Goal: Information Seeking & Learning: Learn about a topic

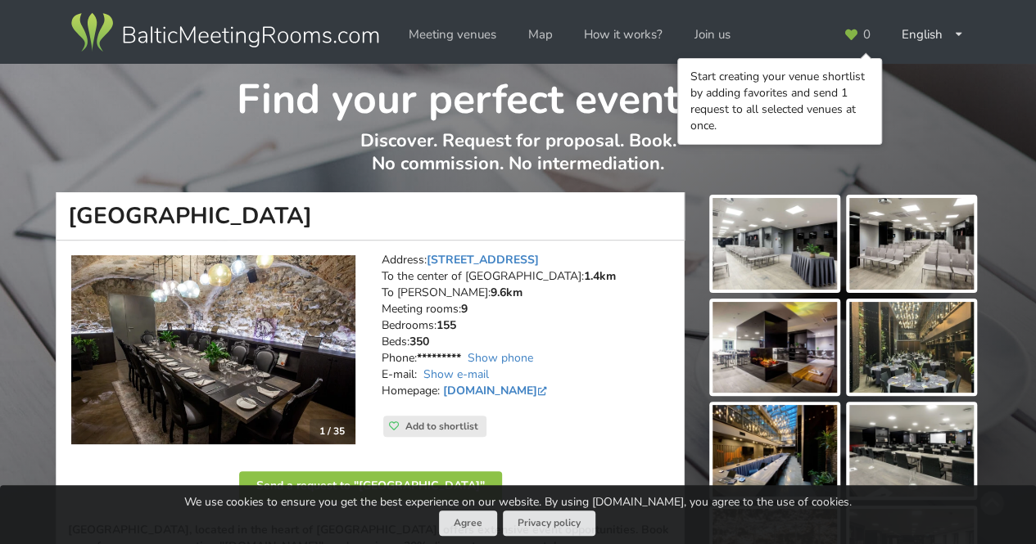
click at [273, 40] on img at bounding box center [225, 33] width 314 height 46
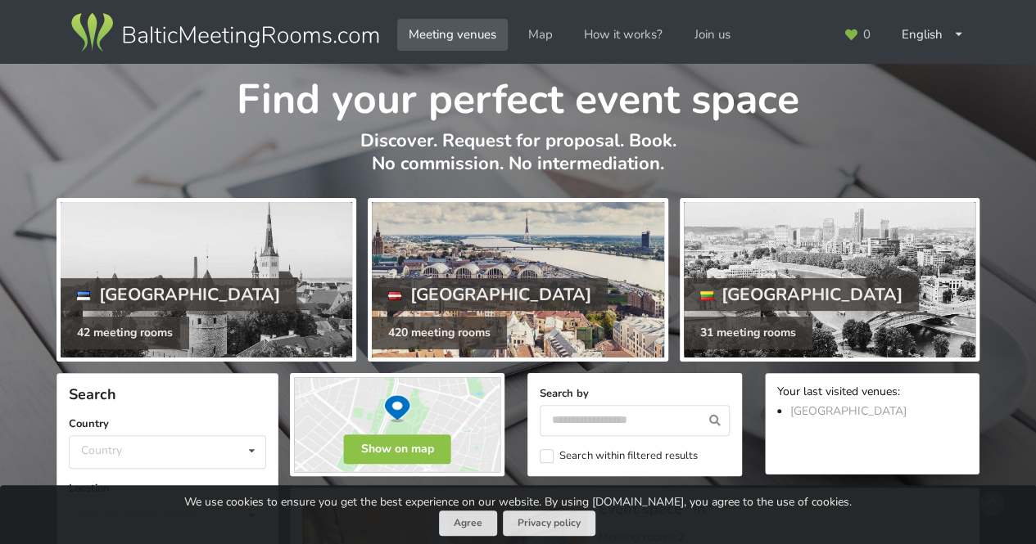
click at [516, 271] on div at bounding box center [517, 280] width 291 height 156
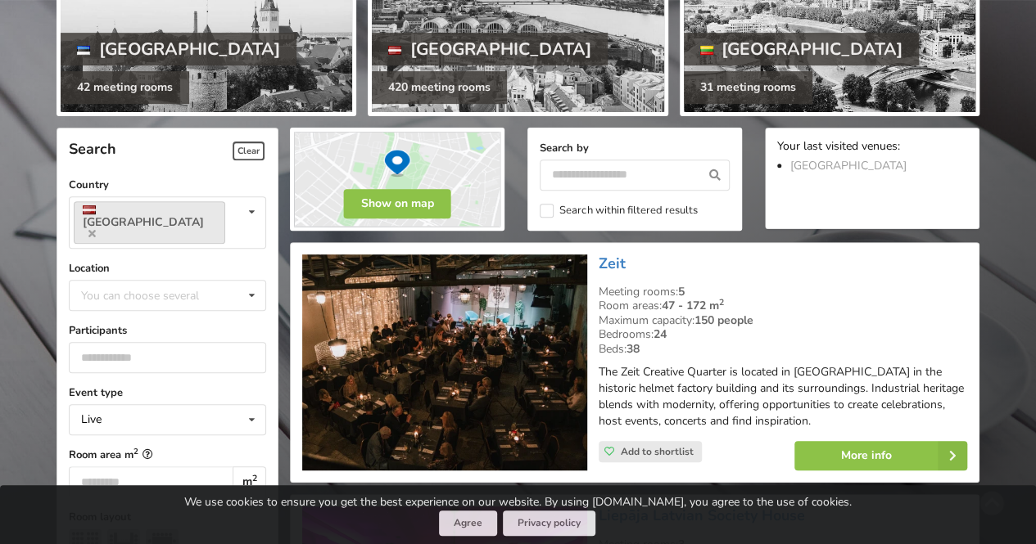
scroll to position [327, 0]
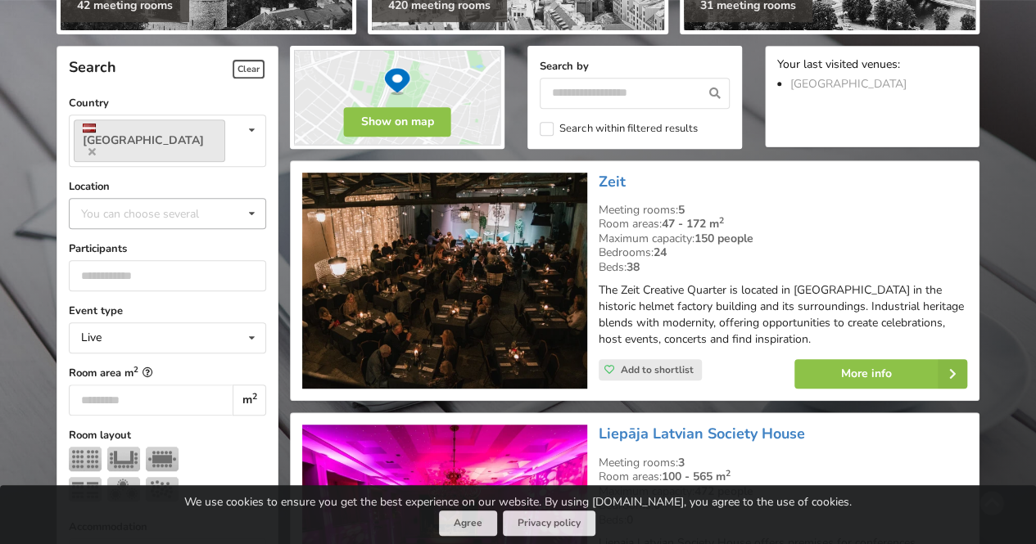
click at [231, 204] on div "You can choose several" at bounding box center [156, 213] width 159 height 19
type input "***"
click at [141, 228] on div "Riga" at bounding box center [168, 243] width 196 height 30
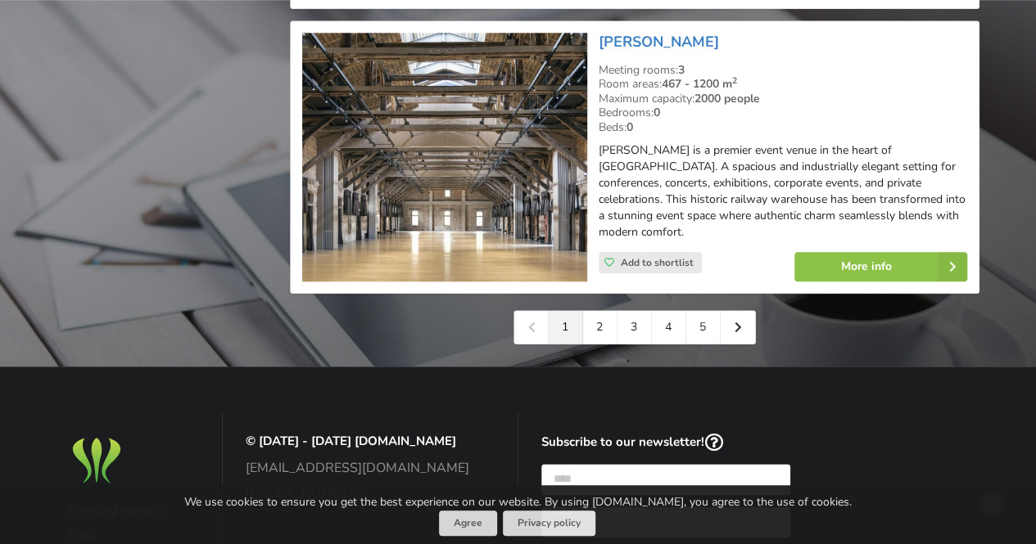
scroll to position [3887, 0]
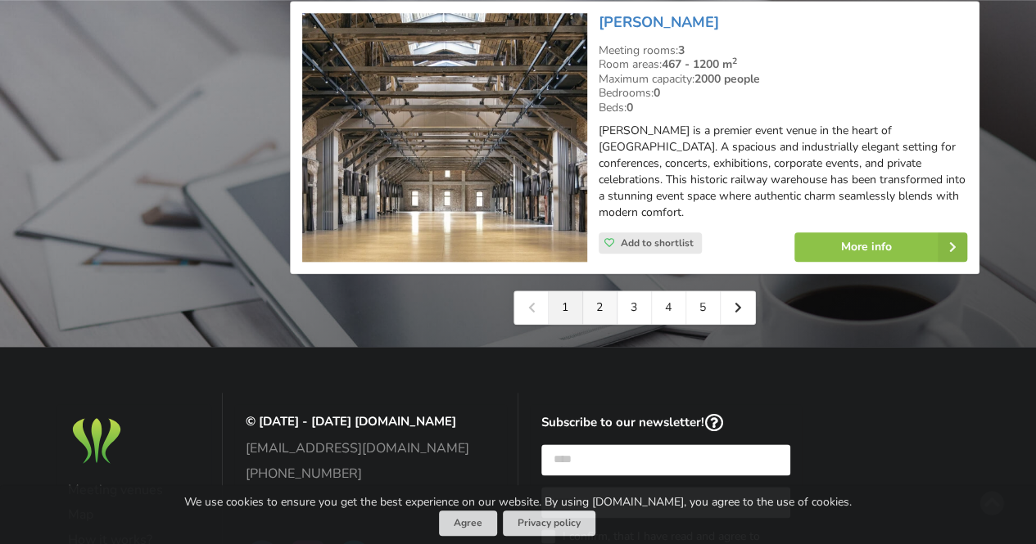
click at [606, 291] on link "2" at bounding box center [600, 307] width 34 height 33
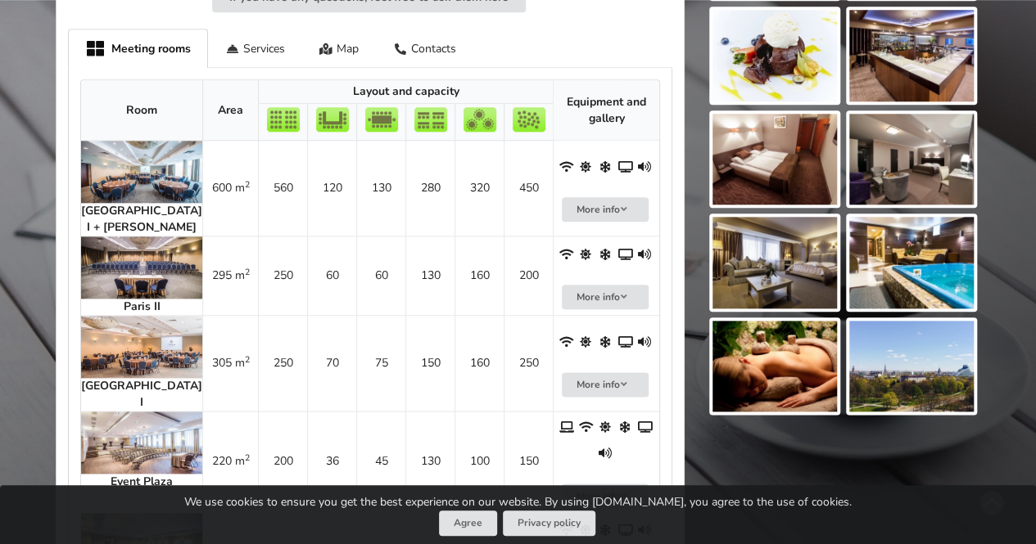
scroll to position [900, 0]
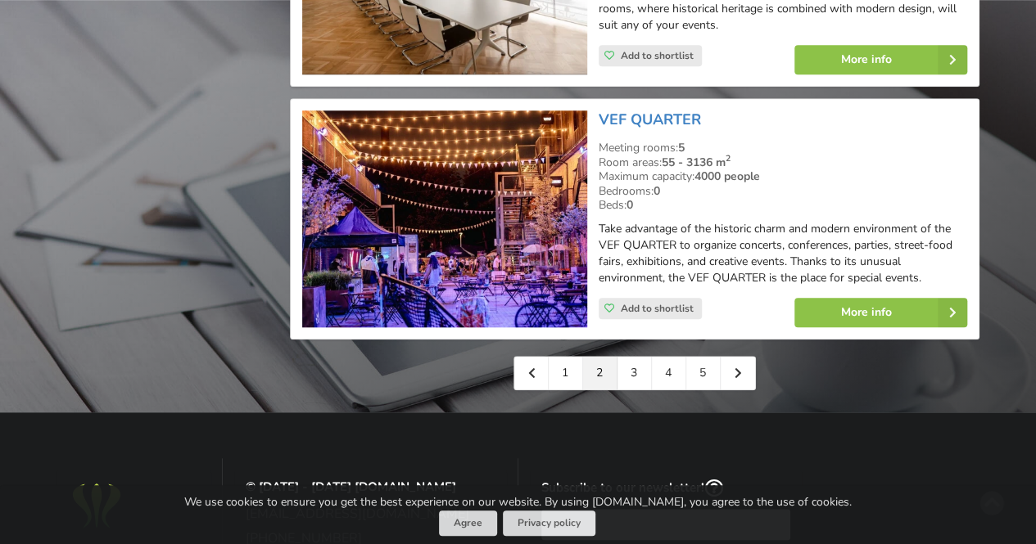
scroll to position [3847, 0]
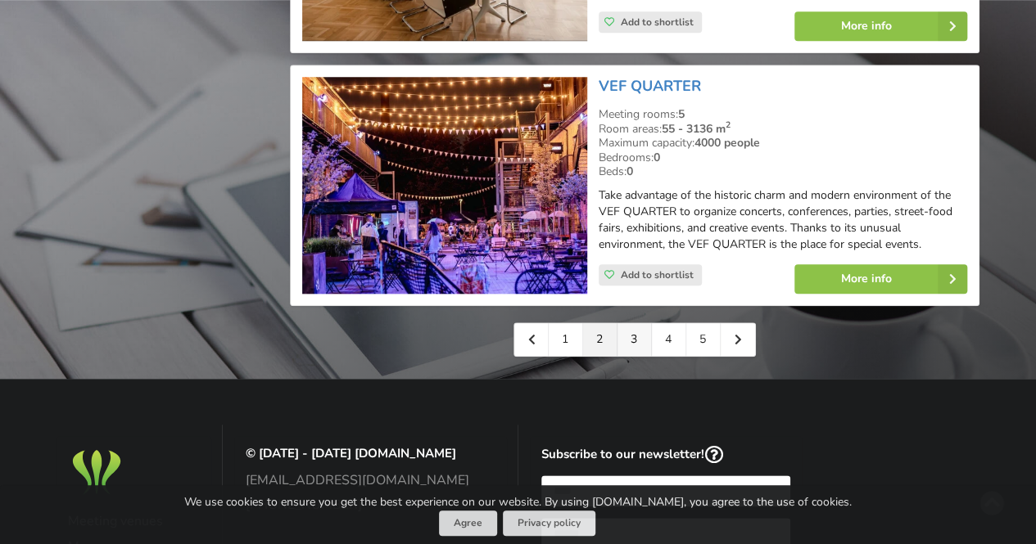
click at [637, 323] on link "3" at bounding box center [634, 339] width 34 height 33
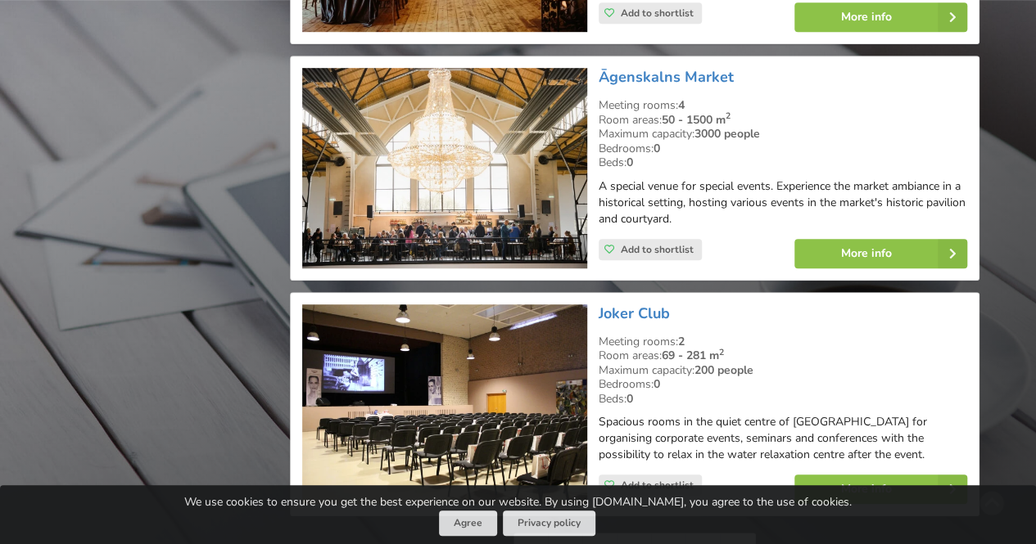
scroll to position [3684, 0]
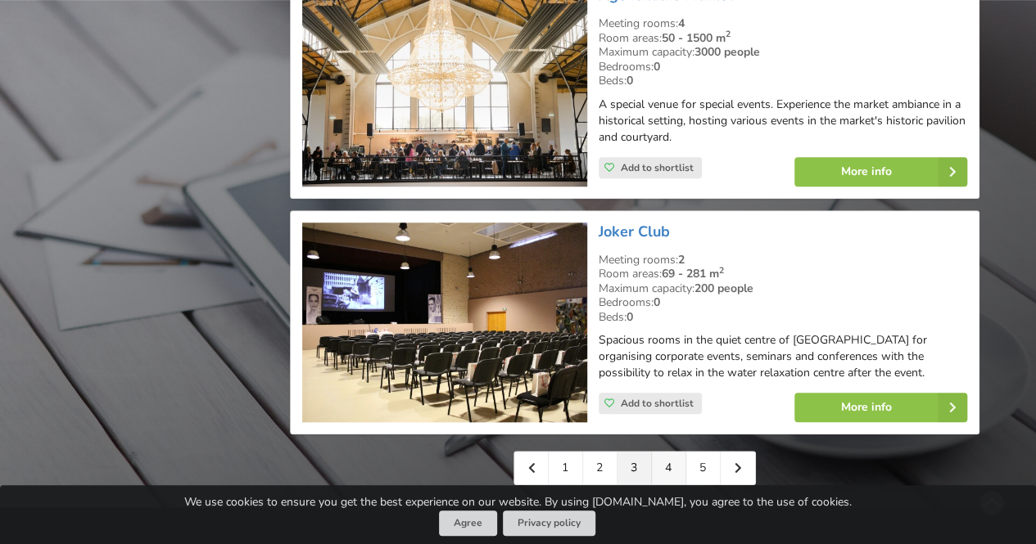
click at [679, 452] on link "4" at bounding box center [669, 468] width 34 height 33
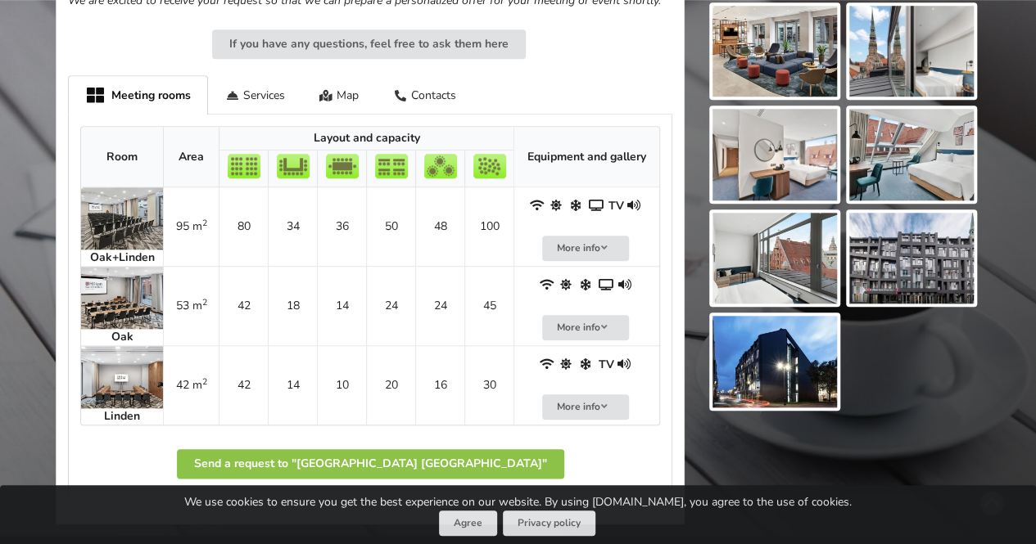
scroll to position [737, 0]
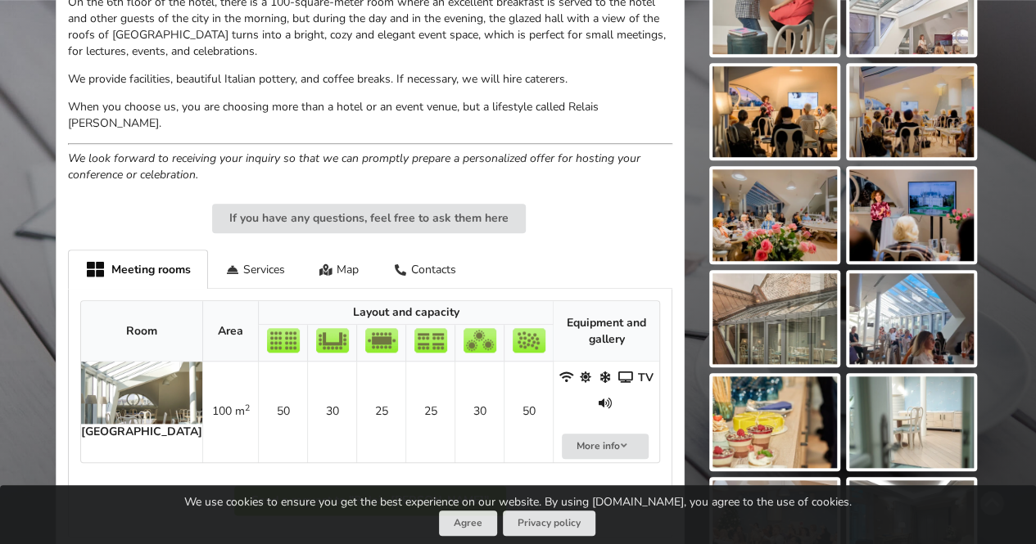
scroll to position [737, 0]
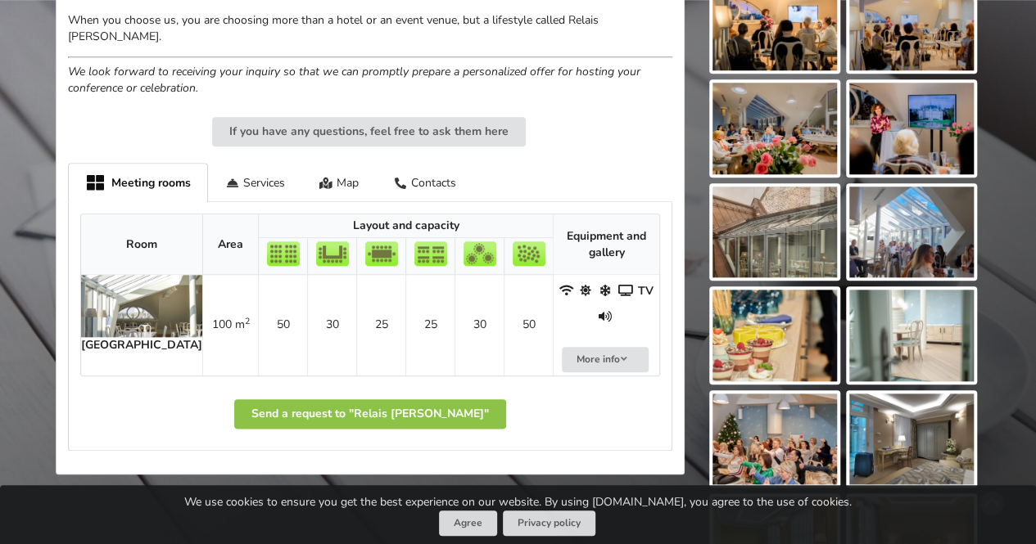
click at [144, 290] on img at bounding box center [141, 306] width 121 height 62
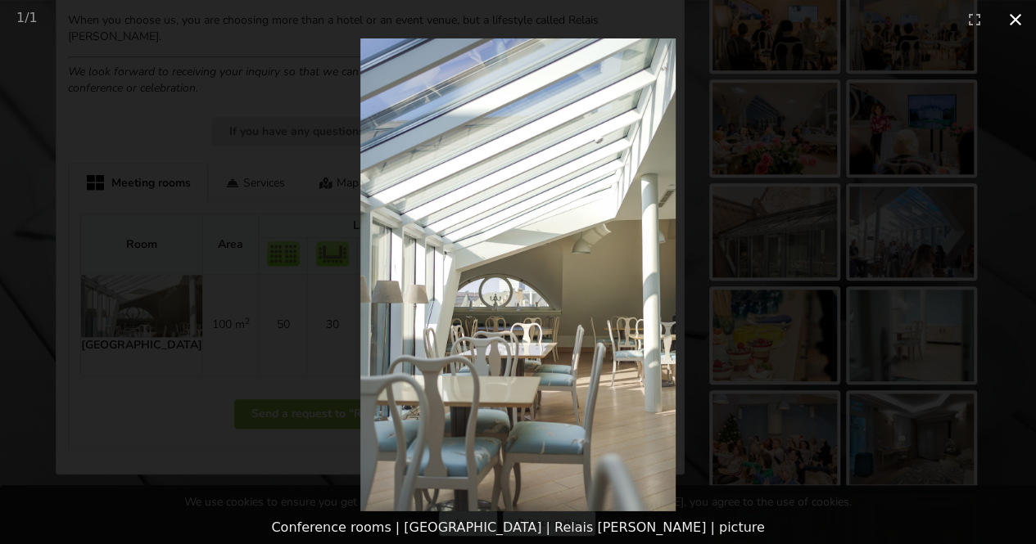
click at [1013, 18] on button "Close gallery" at bounding box center [1015, 19] width 41 height 38
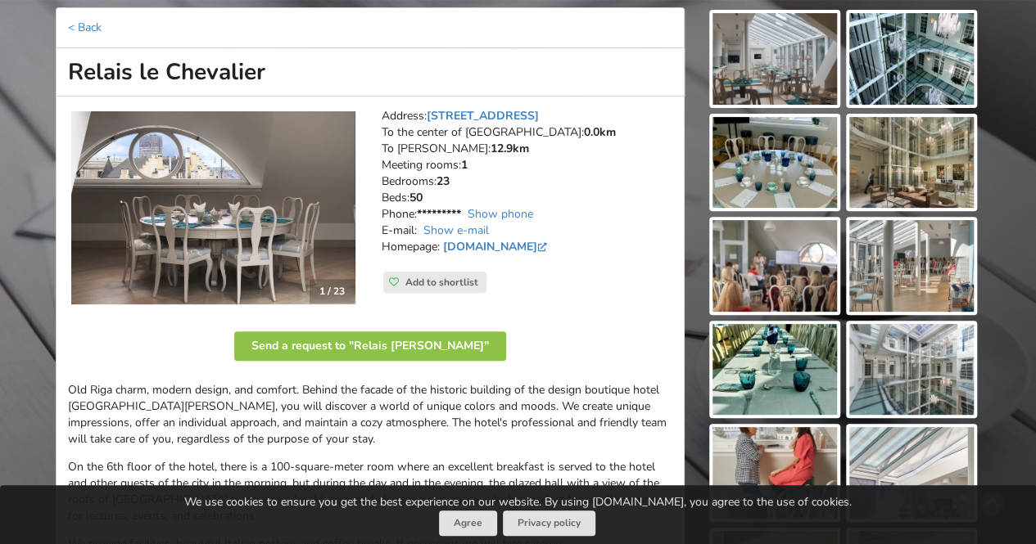
scroll to position [164, 0]
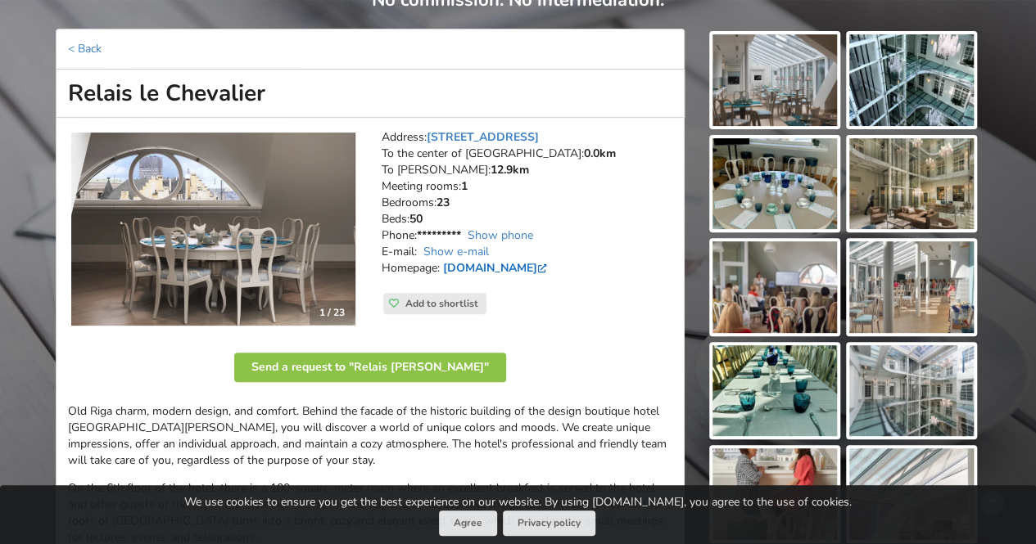
click at [474, 266] on link "lechevalier.lv" at bounding box center [496, 268] width 107 height 16
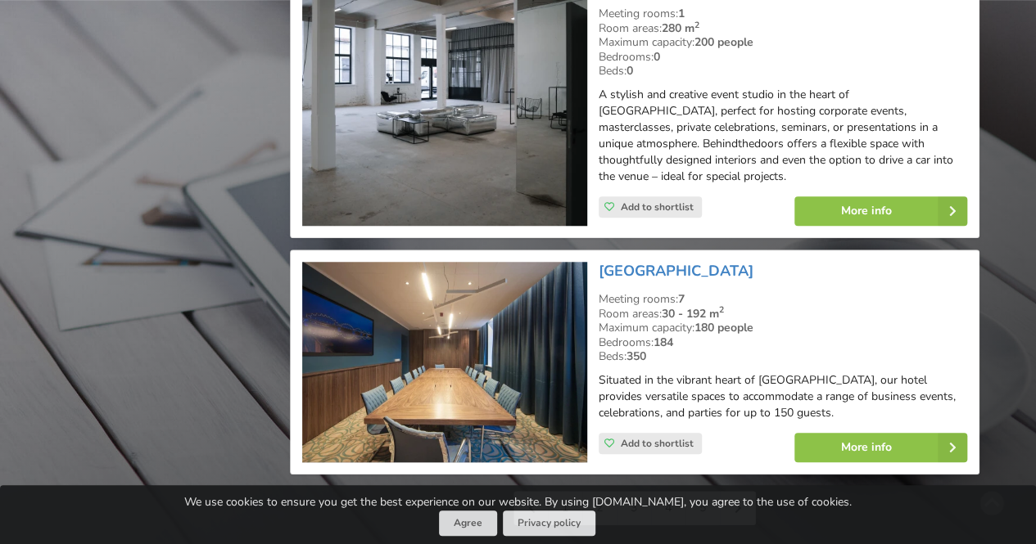
scroll to position [3765, 0]
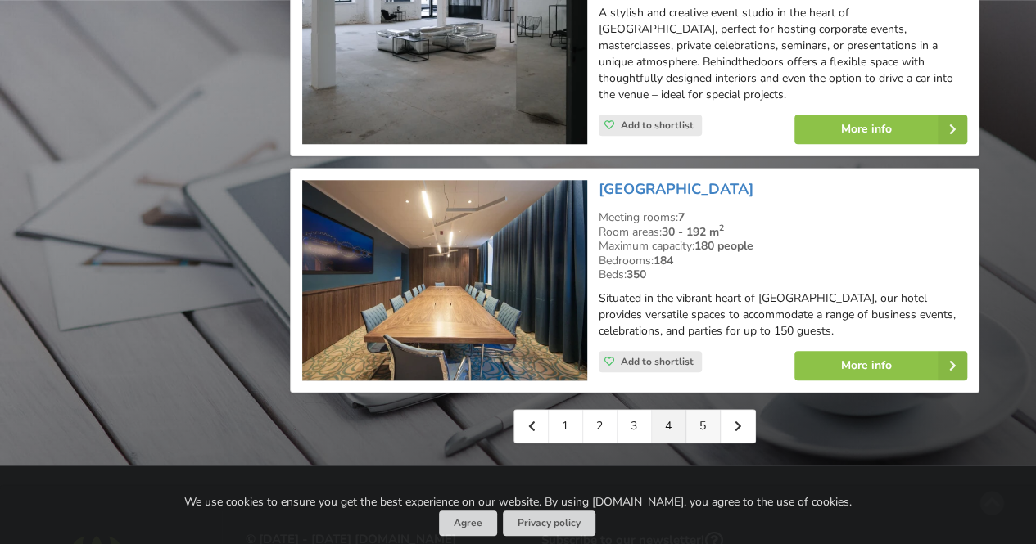
click at [704, 410] on link "5" at bounding box center [703, 426] width 34 height 33
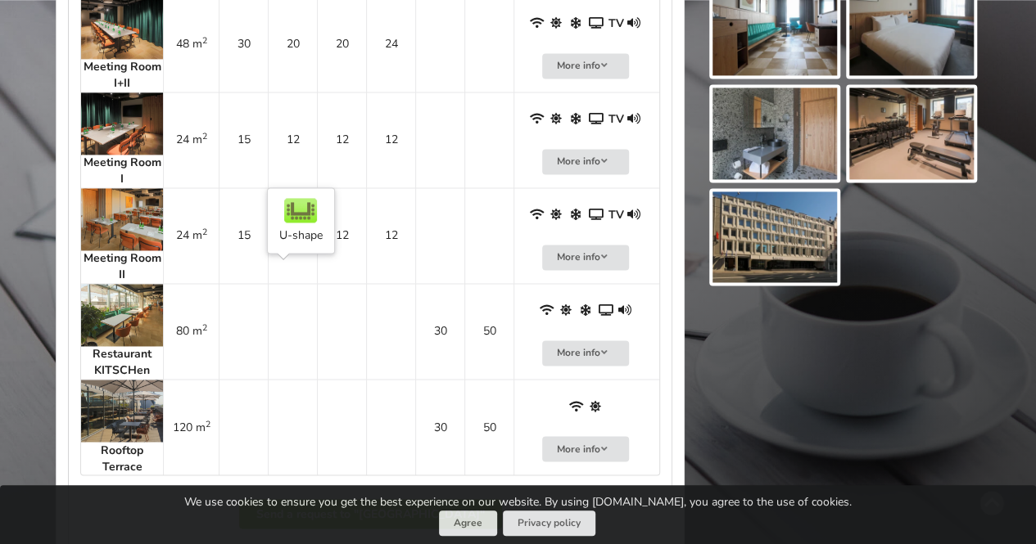
scroll to position [1392, 0]
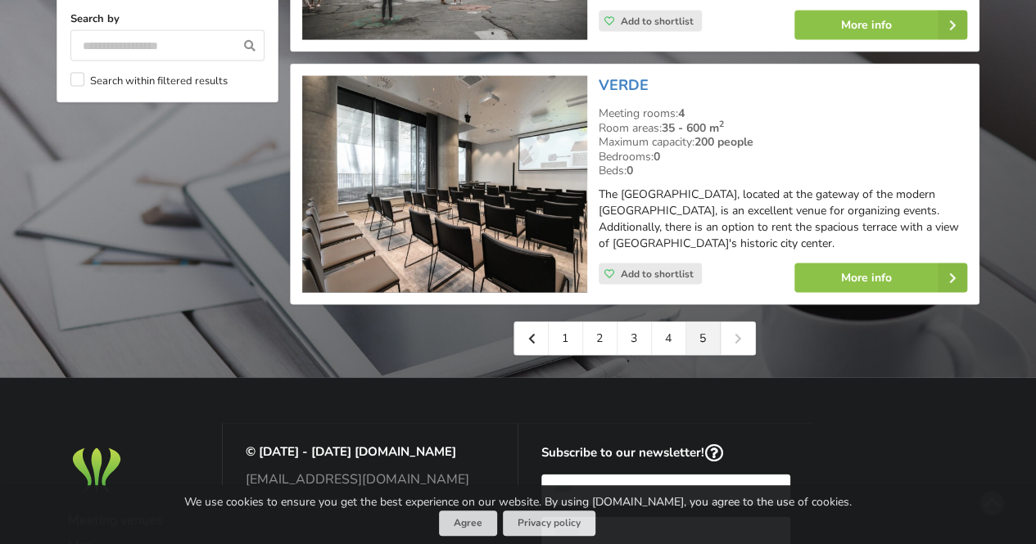
scroll to position [1555, 0]
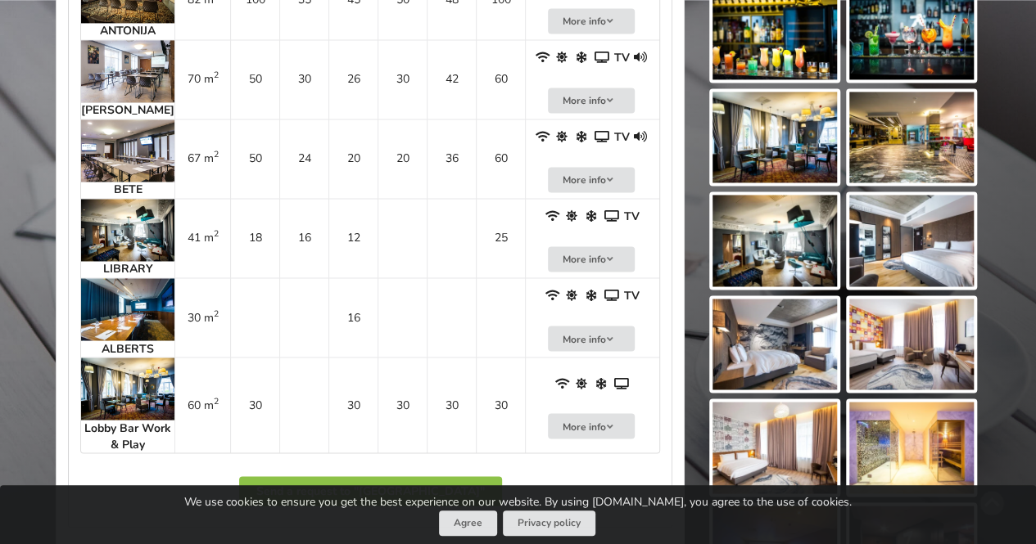
scroll to position [1310, 0]
